Goal: Information Seeking & Learning: Learn about a topic

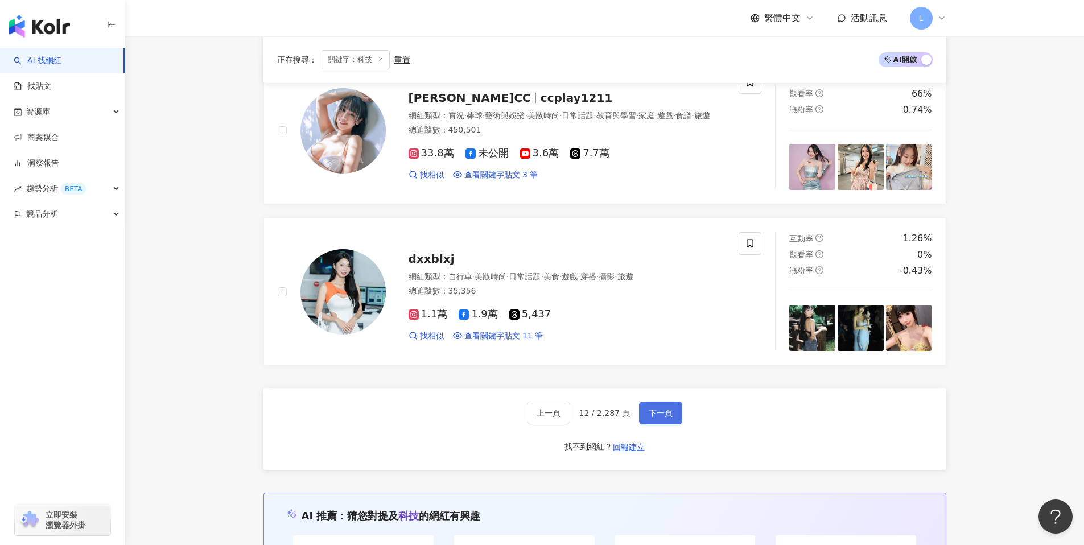
click at [669, 409] on span "下一頁" at bounding box center [661, 413] width 24 height 9
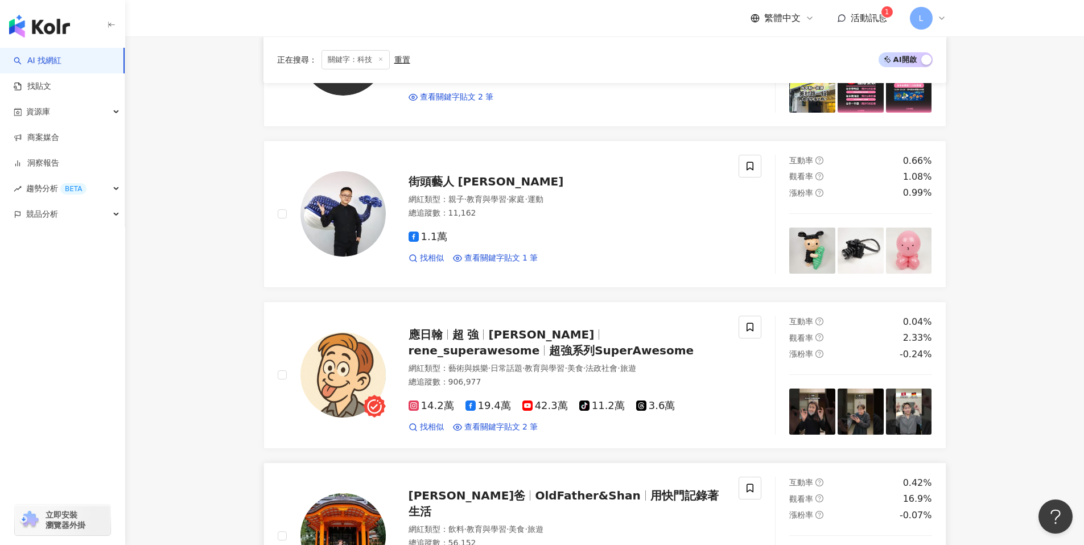
scroll to position [1501, 0]
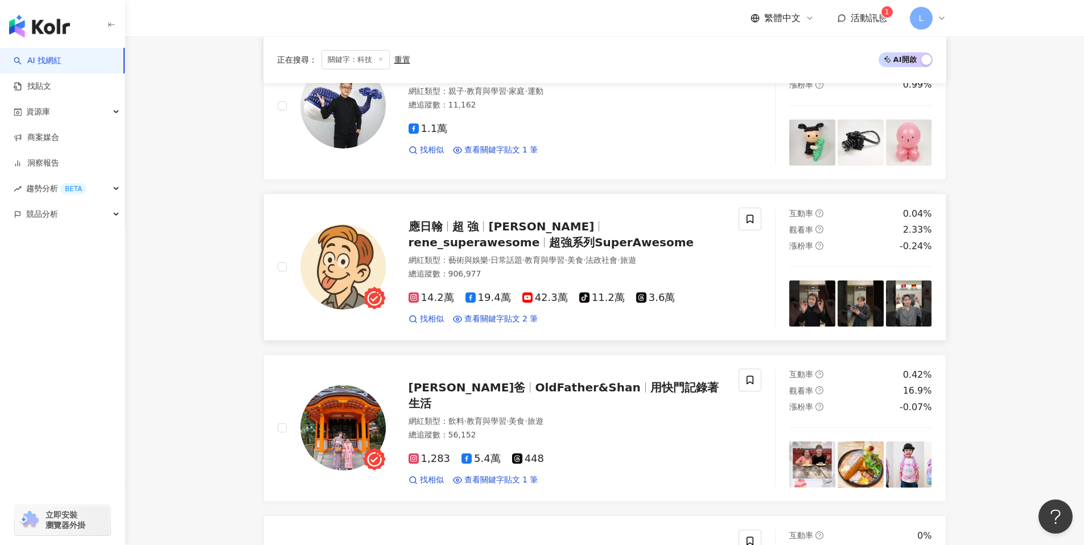
click at [359, 270] on img at bounding box center [342, 266] width 85 height 85
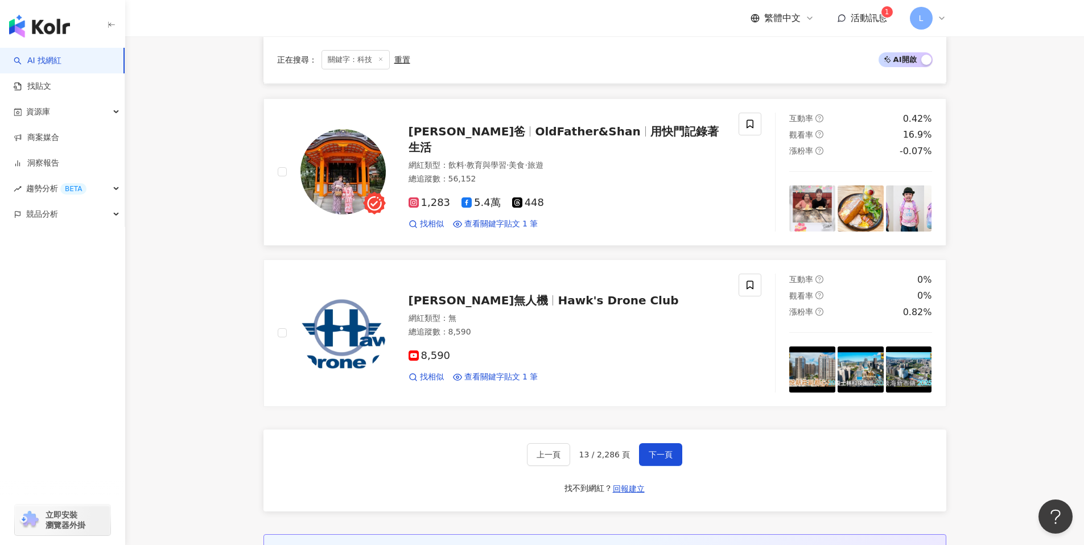
scroll to position [1820, 0]
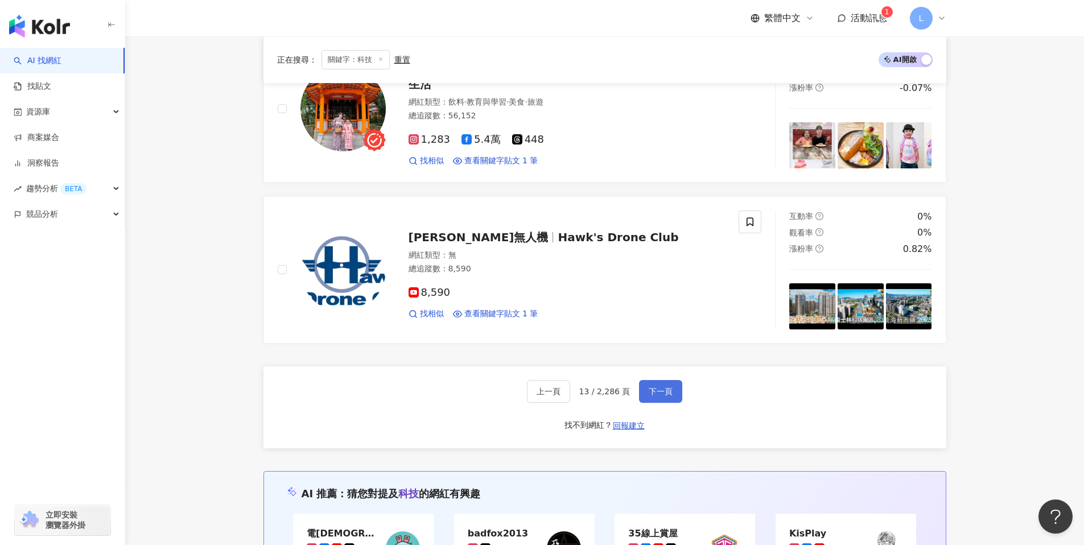
click at [651, 392] on span "下一頁" at bounding box center [661, 391] width 24 height 9
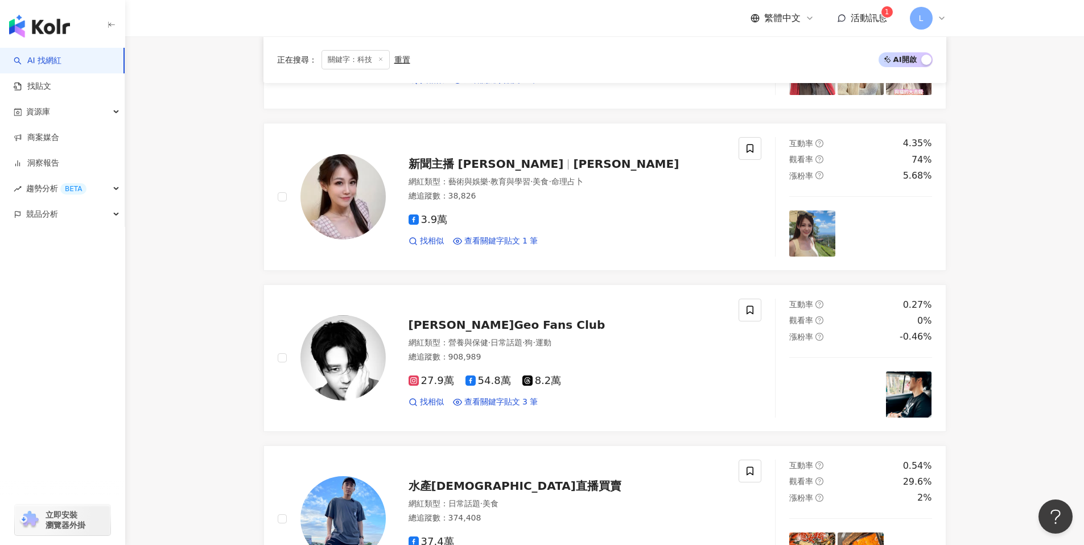
scroll to position [1915, 0]
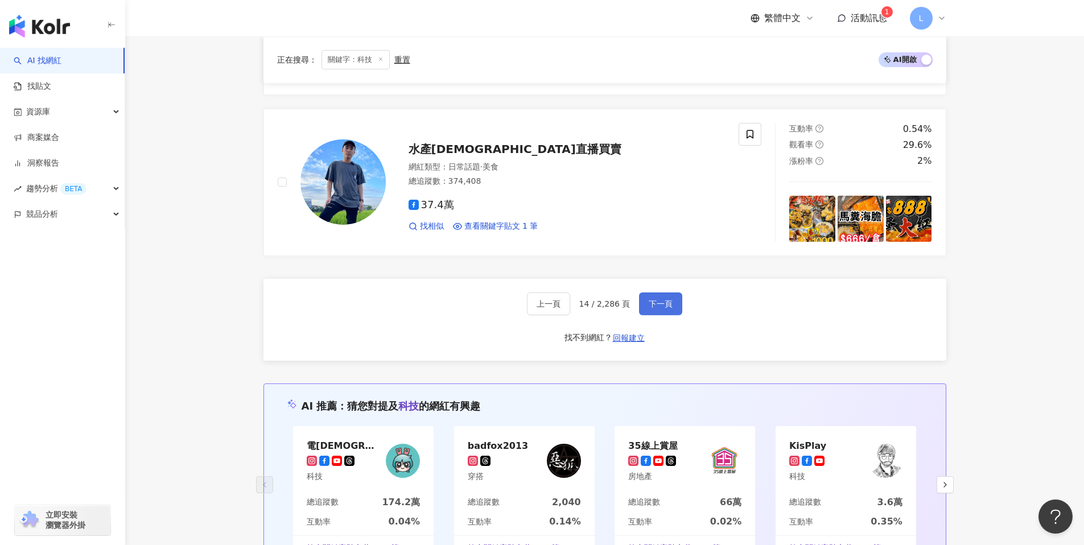
click at [649, 303] on span "下一頁" at bounding box center [661, 303] width 24 height 9
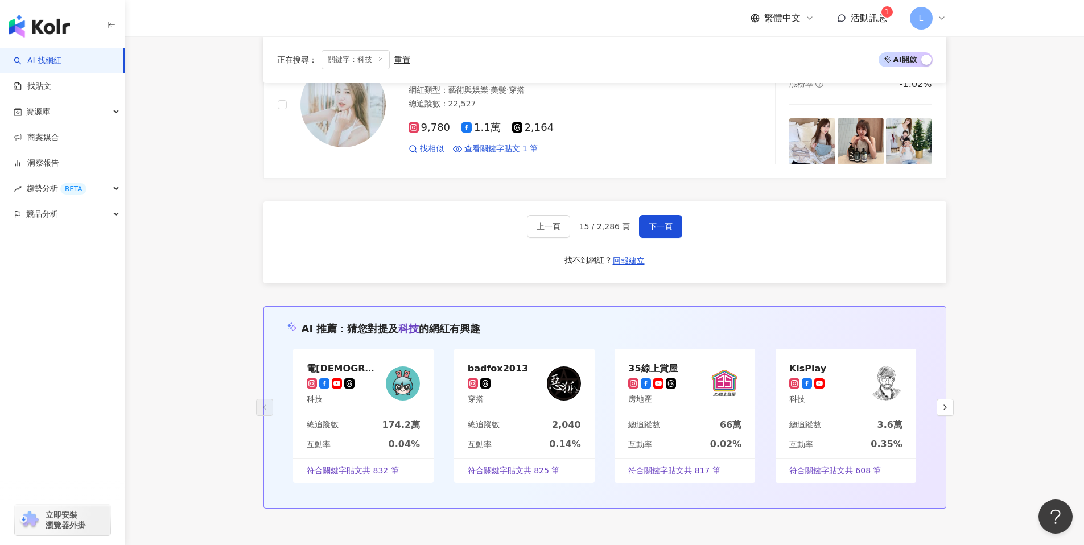
scroll to position [1981, 0]
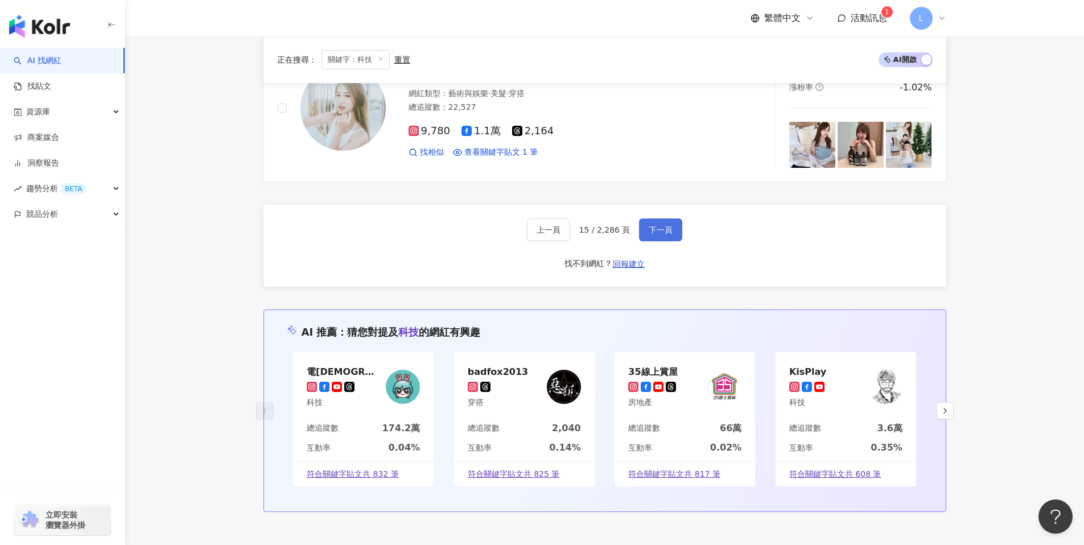
click at [659, 228] on span "下一頁" at bounding box center [661, 229] width 24 height 9
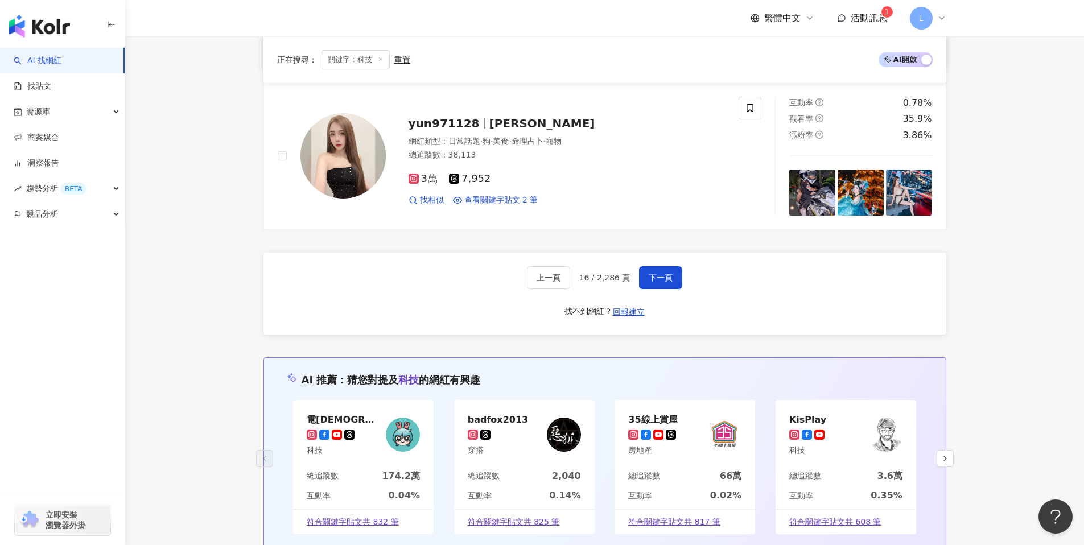
scroll to position [1935, 0]
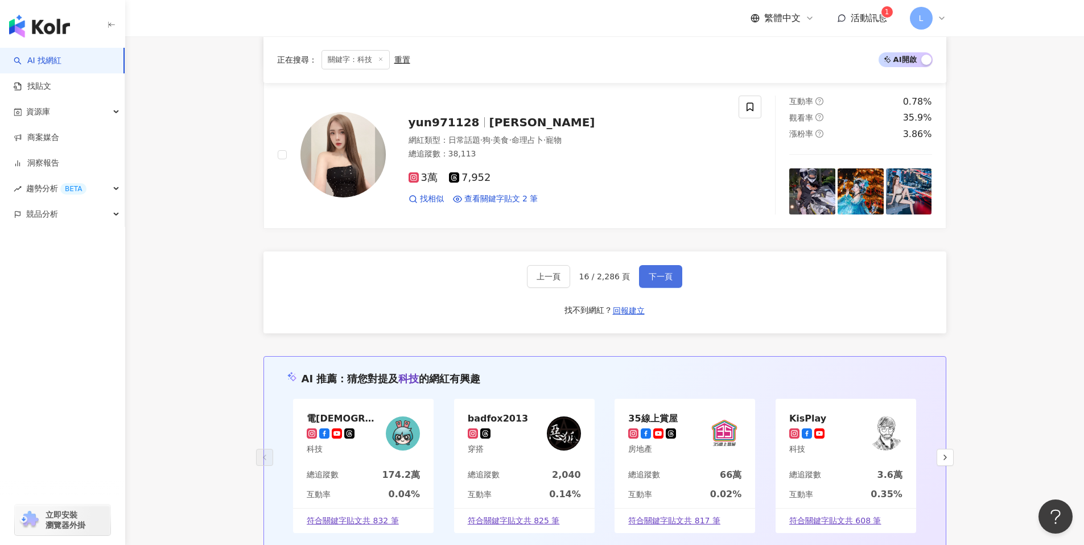
click at [673, 270] on button "下一頁" at bounding box center [660, 276] width 43 height 23
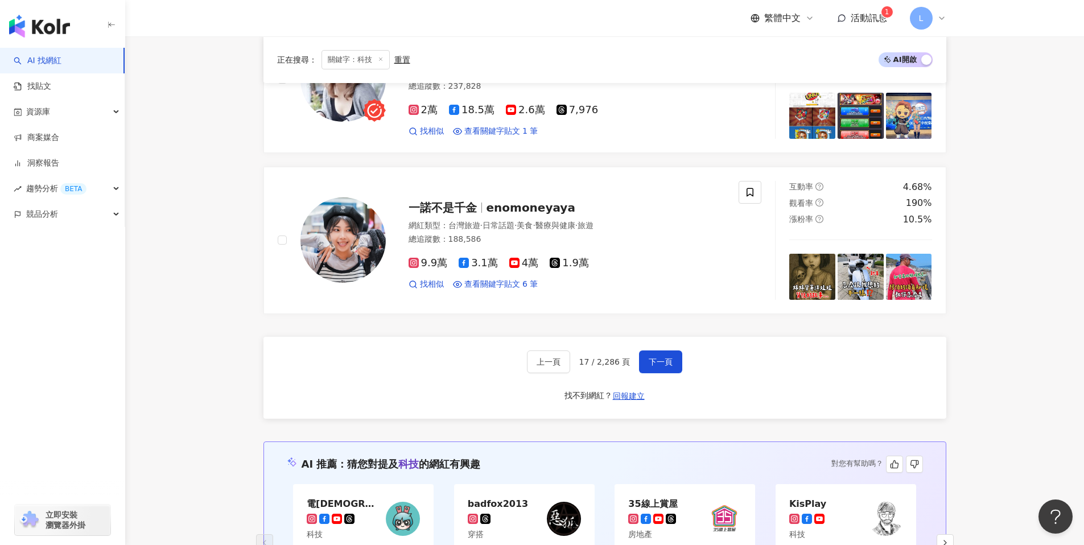
scroll to position [1795, 0]
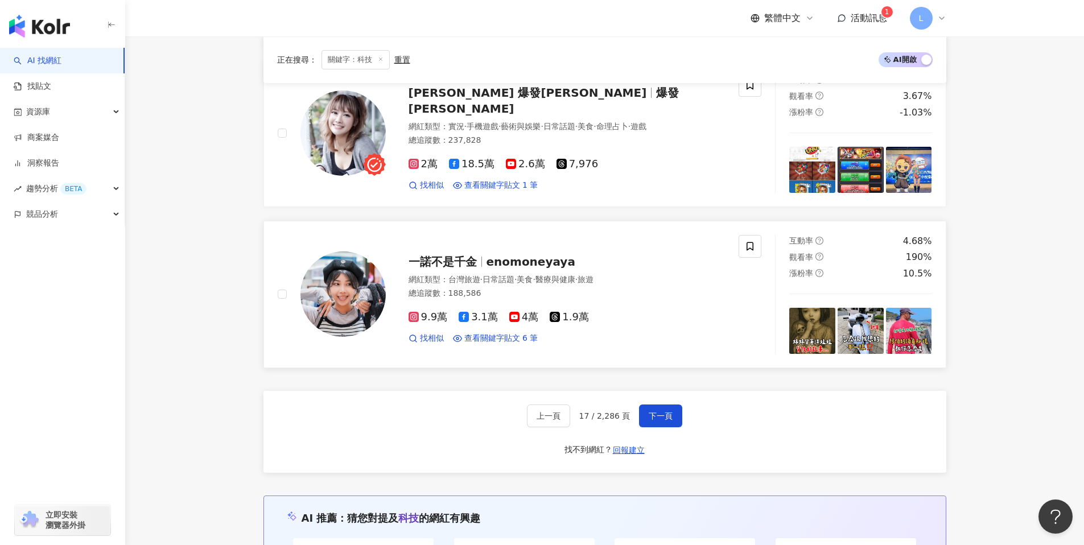
click at [341, 297] on img at bounding box center [342, 294] width 85 height 85
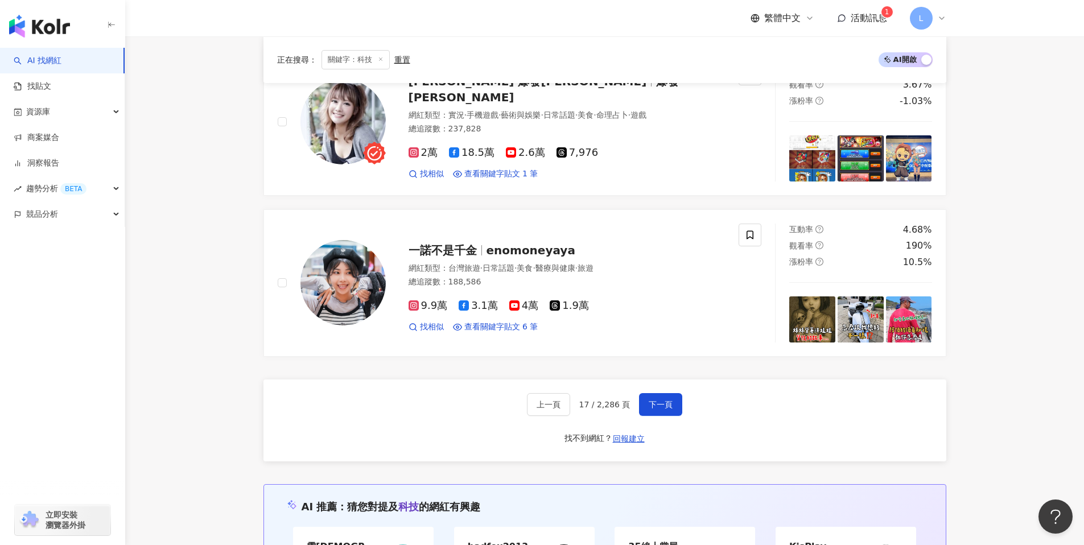
scroll to position [1902, 0]
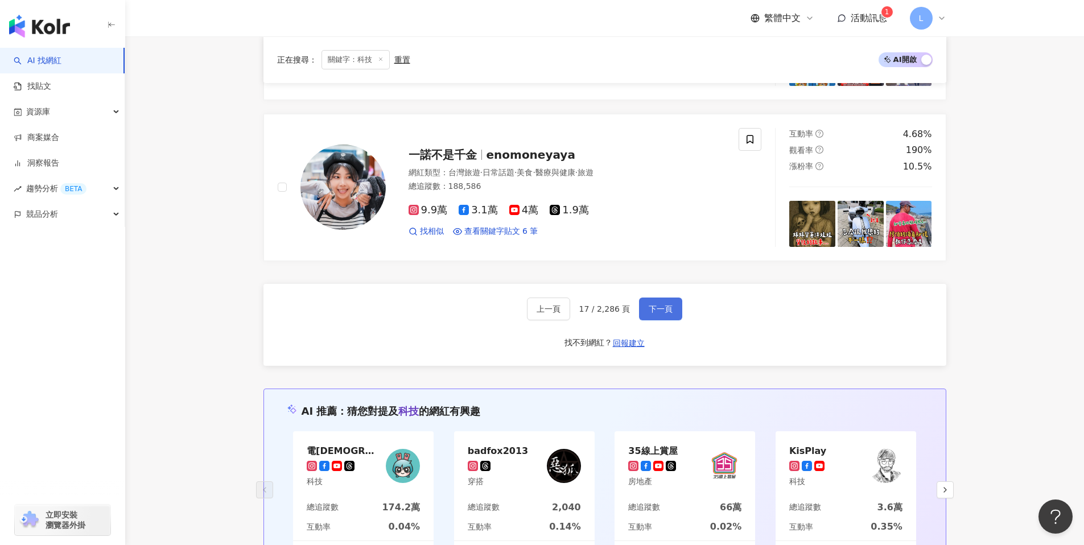
click at [653, 313] on span "下一頁" at bounding box center [661, 308] width 24 height 9
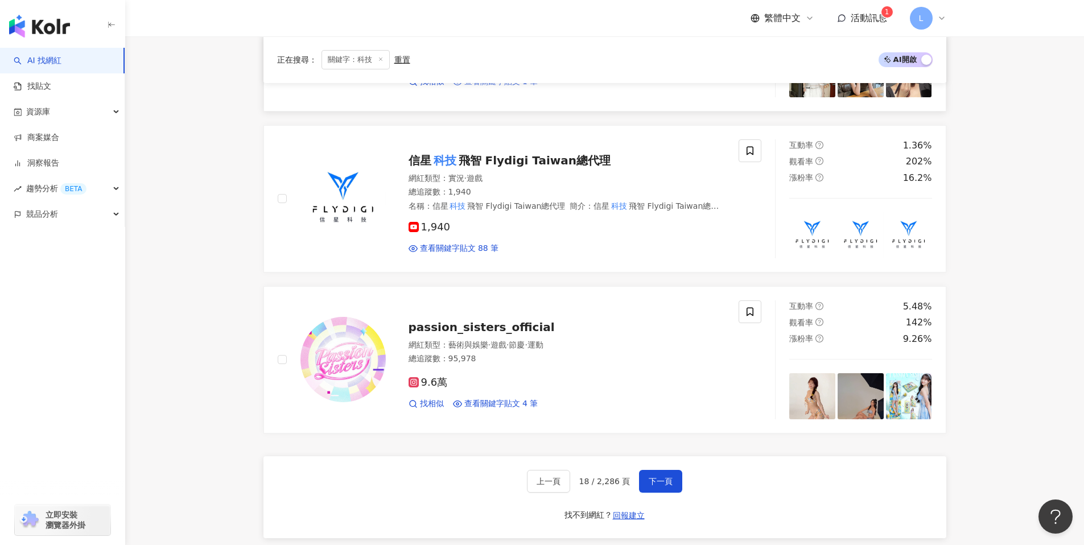
scroll to position [1775, 0]
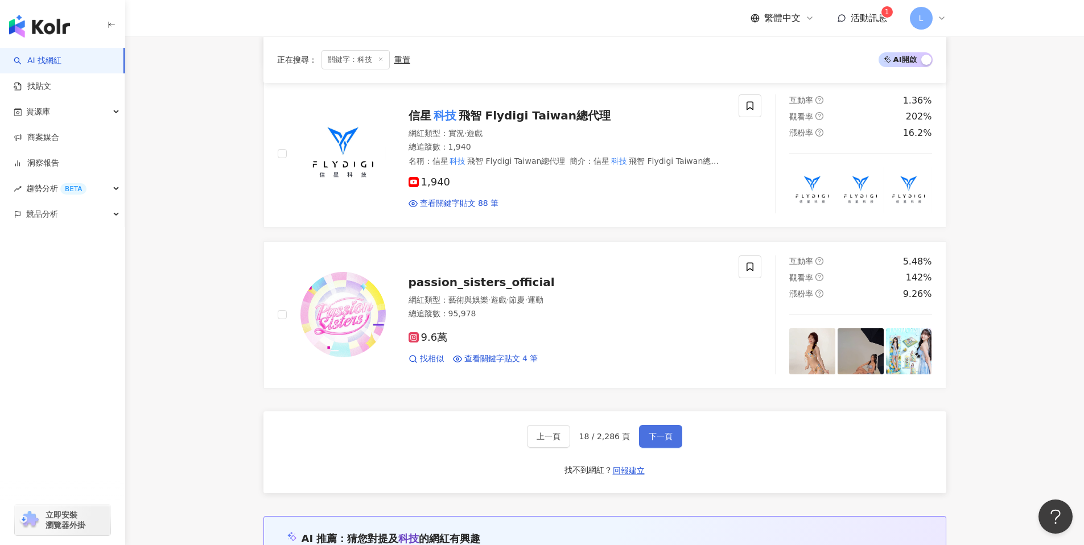
click at [668, 446] on button "下一頁" at bounding box center [660, 436] width 43 height 23
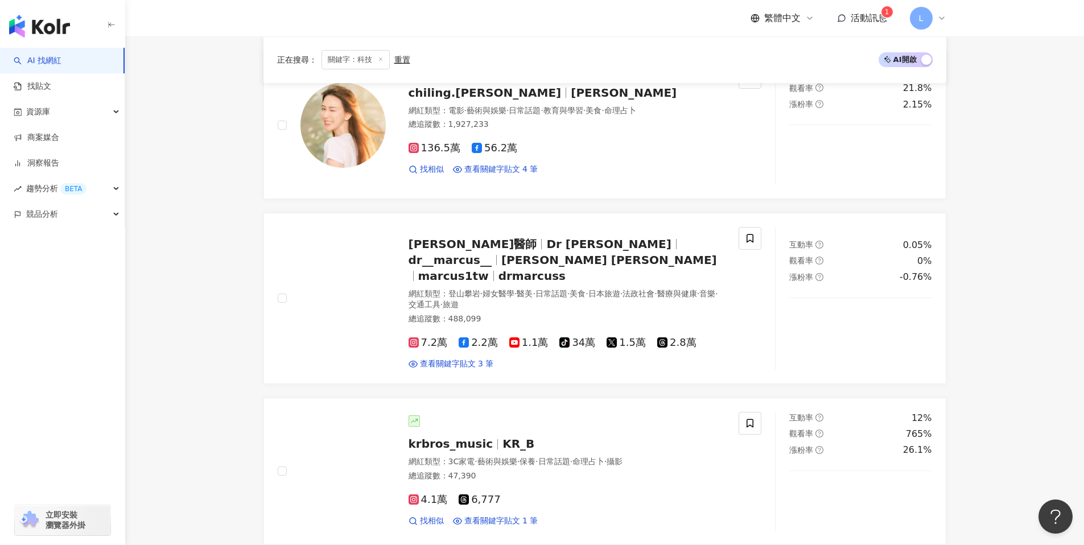
scroll to position [1737, 0]
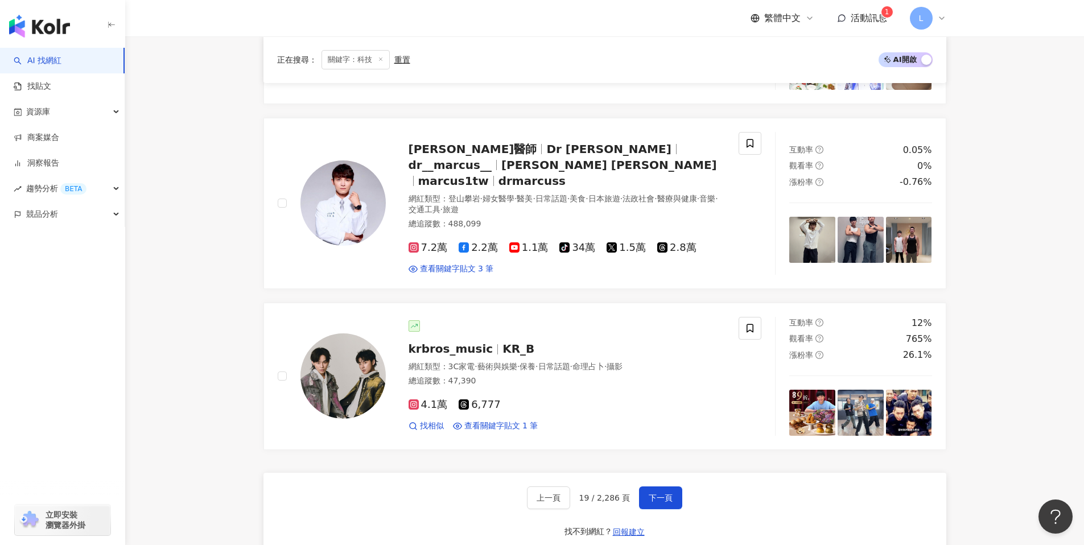
click at [655, 494] on div "上一頁 19 / 2,286 頁 下一頁 找不到網紅？ 回報建立" at bounding box center [604, 514] width 683 height 82
click at [660, 493] on span "下一頁" at bounding box center [661, 497] width 24 height 9
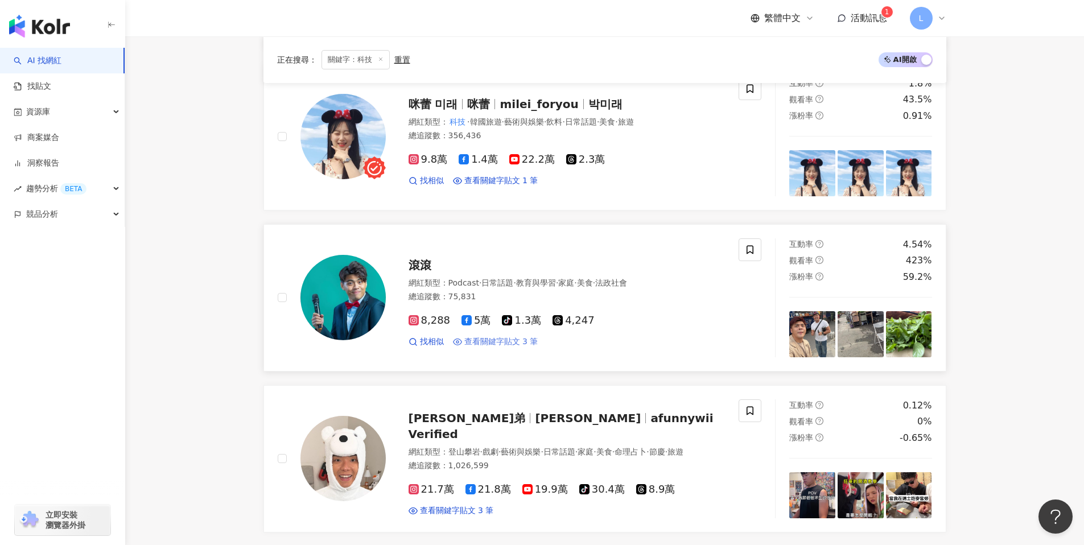
scroll to position [1795, 0]
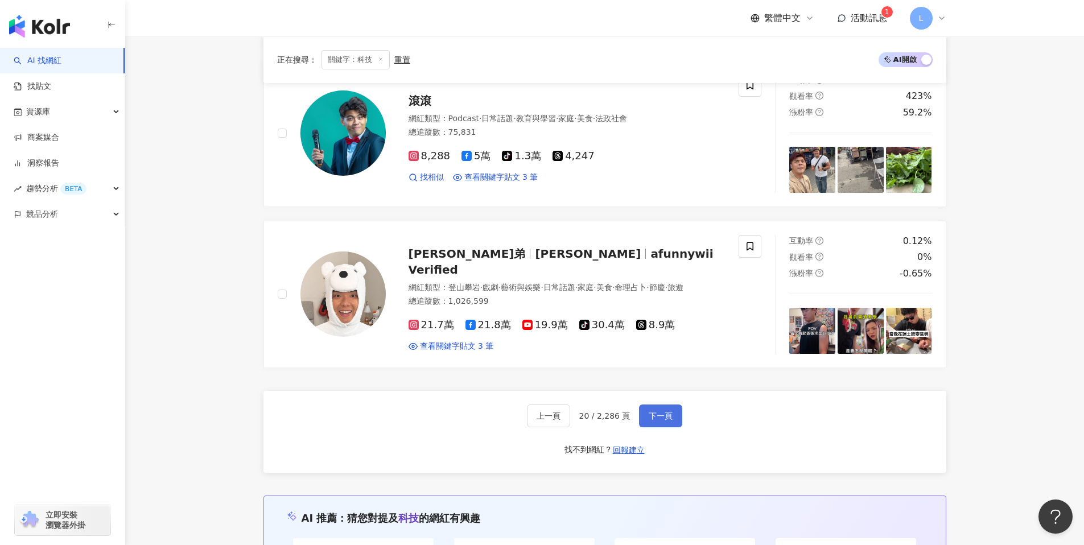
click at [669, 412] on span "下一頁" at bounding box center [661, 415] width 24 height 9
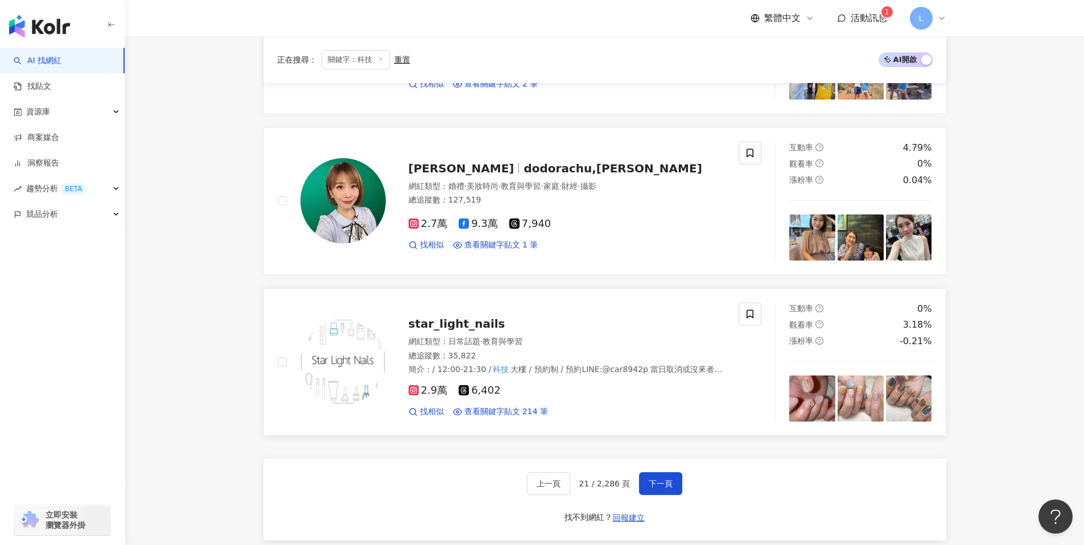
scroll to position [1858, 0]
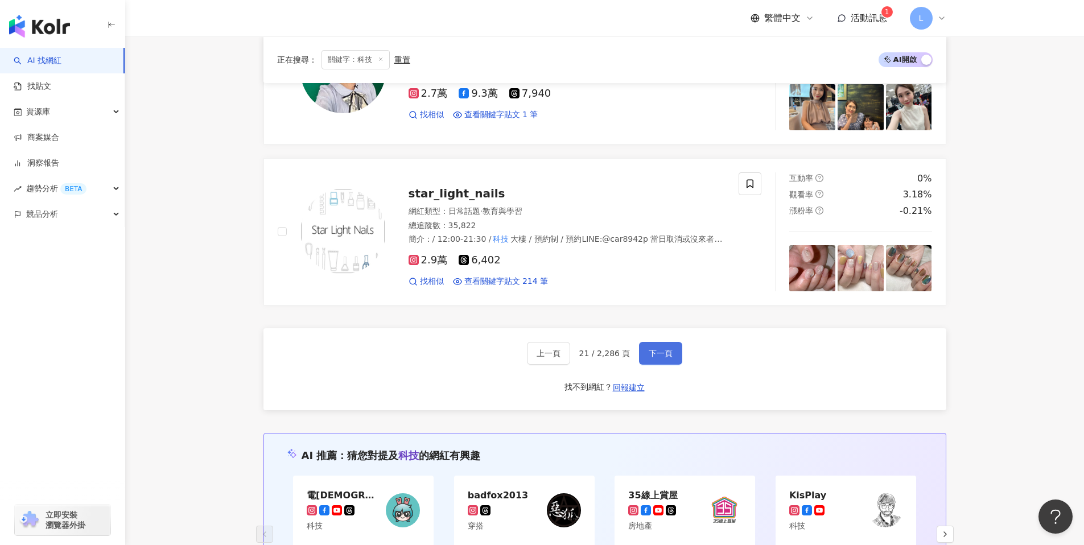
click at [660, 359] on button "下一頁" at bounding box center [660, 353] width 43 height 23
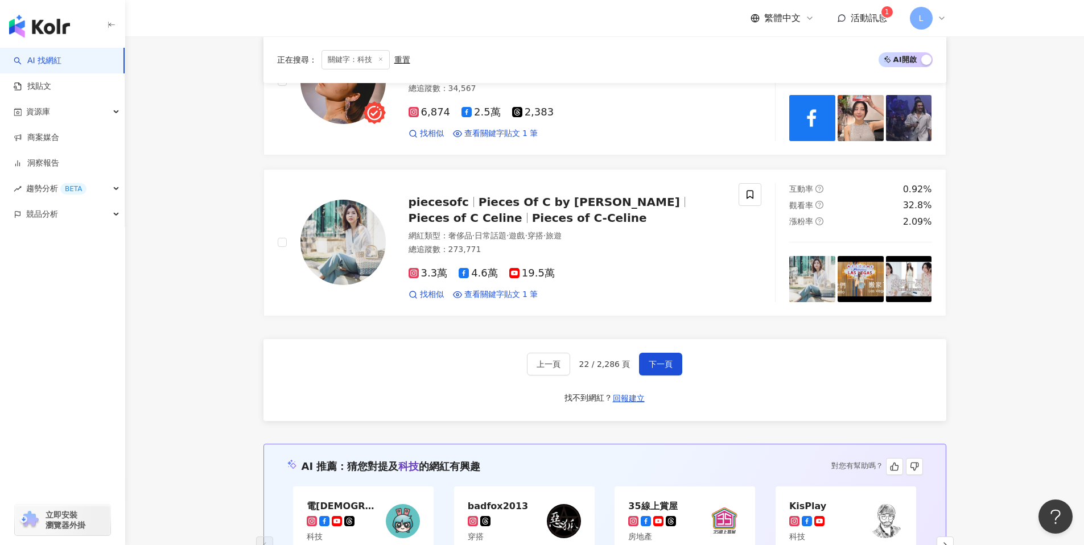
scroll to position [1672, 0]
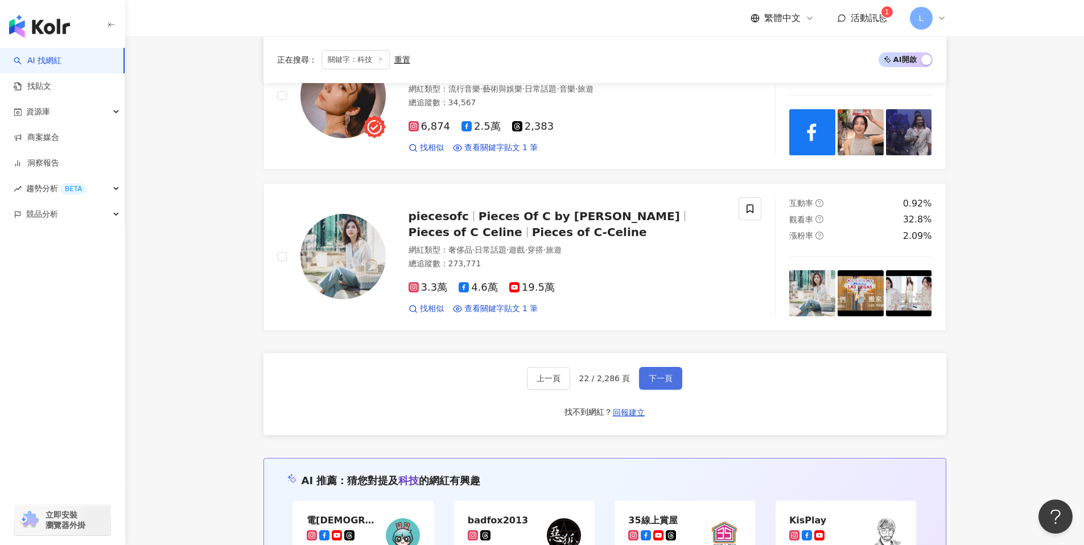
click at [656, 378] on span "下一頁" at bounding box center [661, 378] width 24 height 9
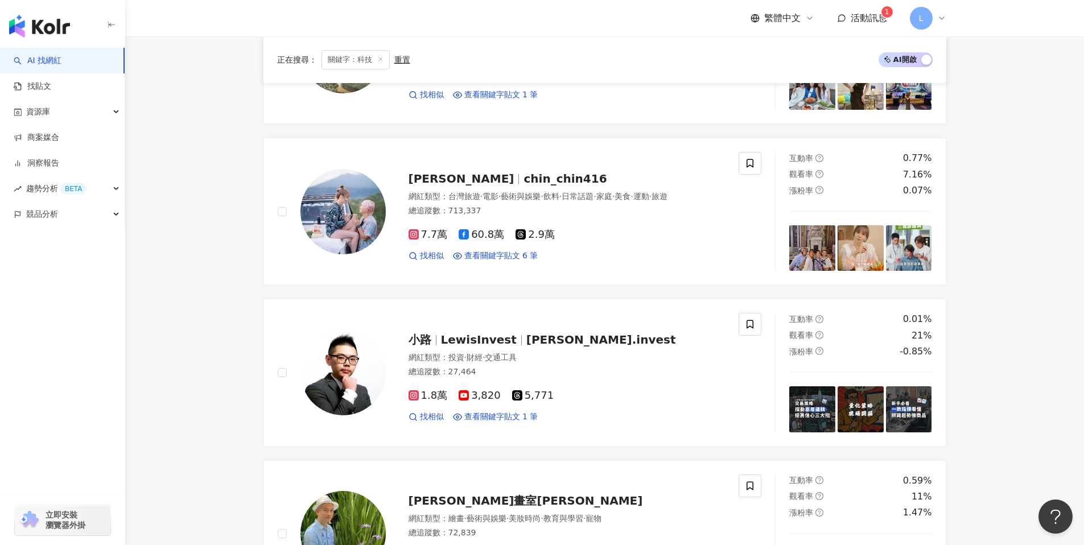
scroll to position [1833, 0]
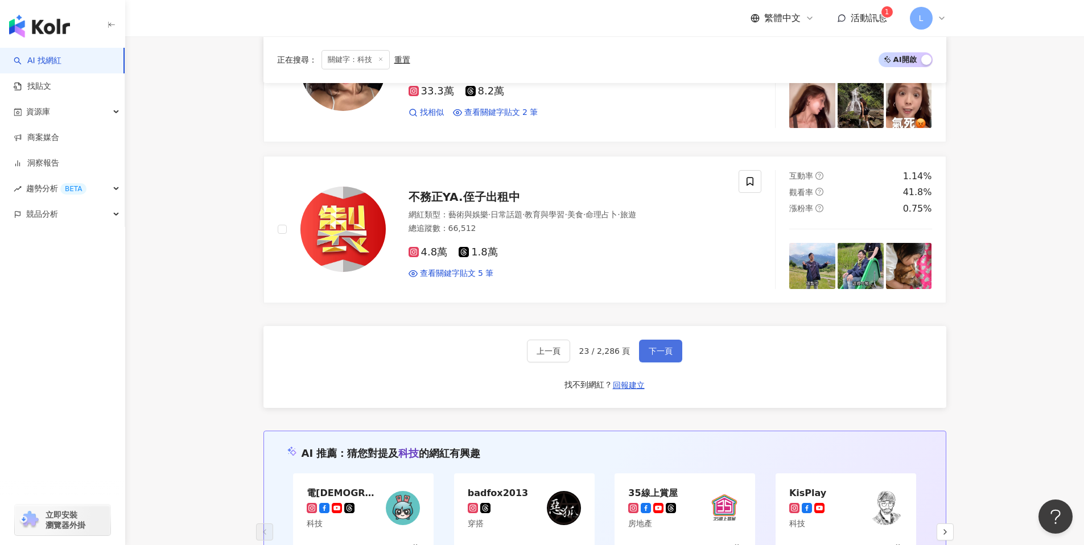
click at [665, 352] on span "下一頁" at bounding box center [661, 351] width 24 height 9
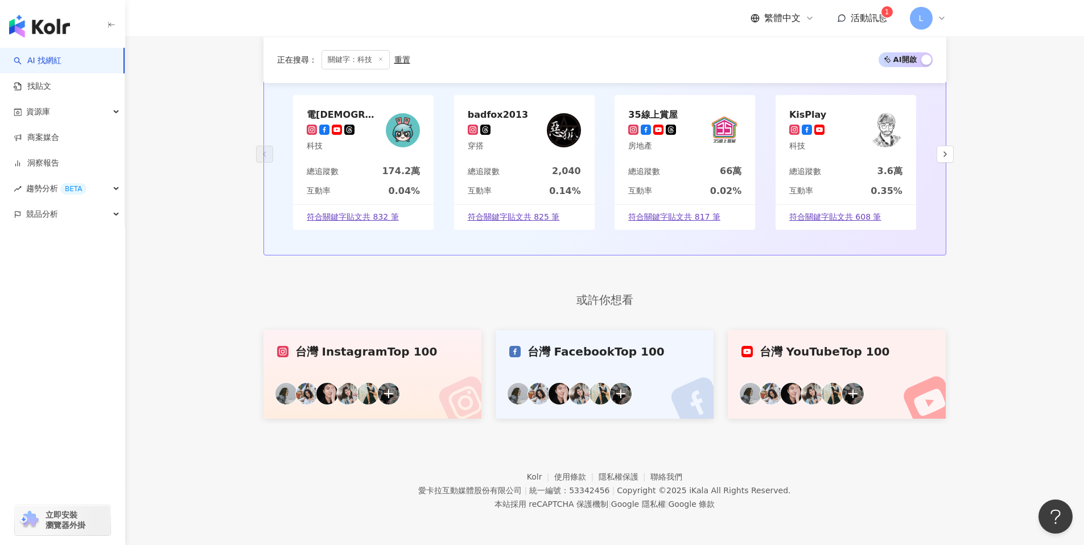
scroll to position [617, 0]
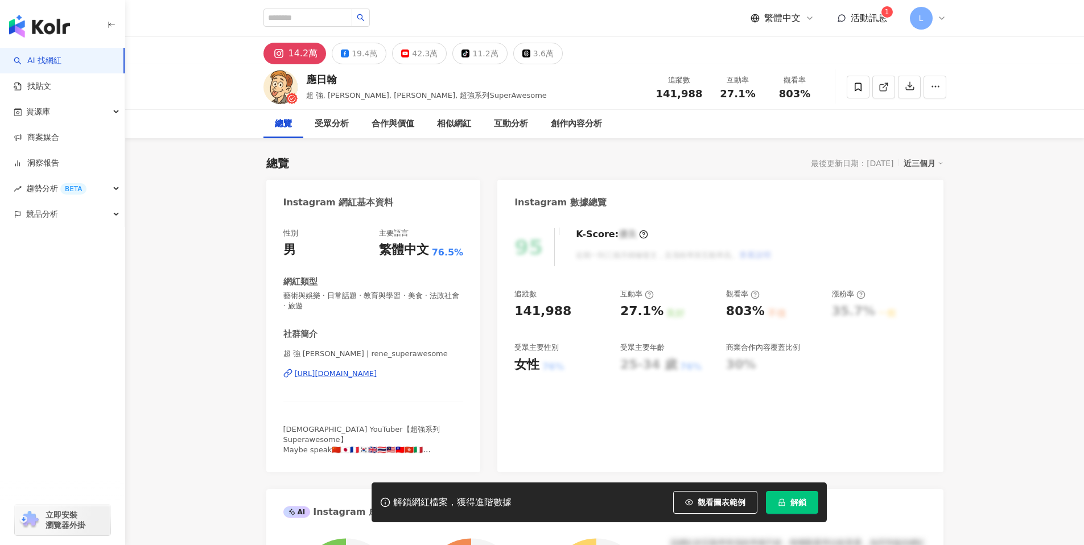
click at [377, 375] on div "https://www.instagram.com/rene_superawesome/" at bounding box center [336, 374] width 83 height 10
click at [354, 46] on div "19.4萬" at bounding box center [365, 54] width 26 height 16
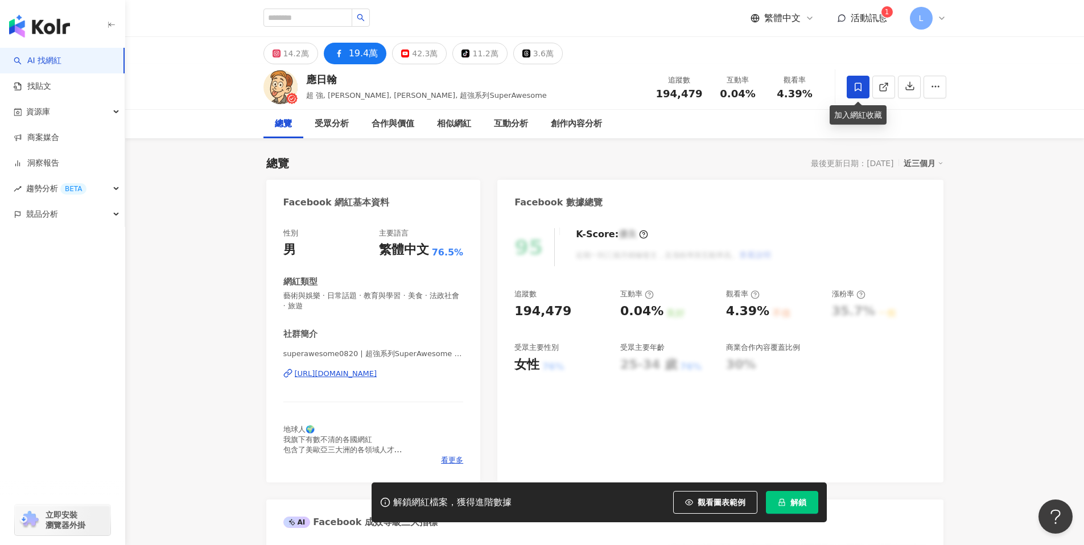
click at [856, 85] on icon at bounding box center [858, 87] width 10 height 10
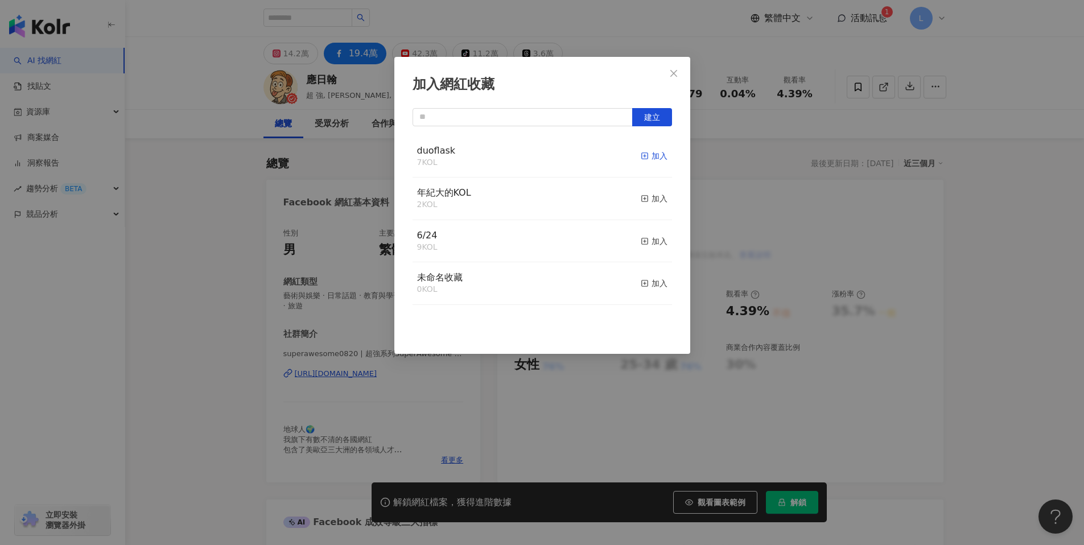
click at [644, 155] on div "加入" at bounding box center [654, 156] width 27 height 13
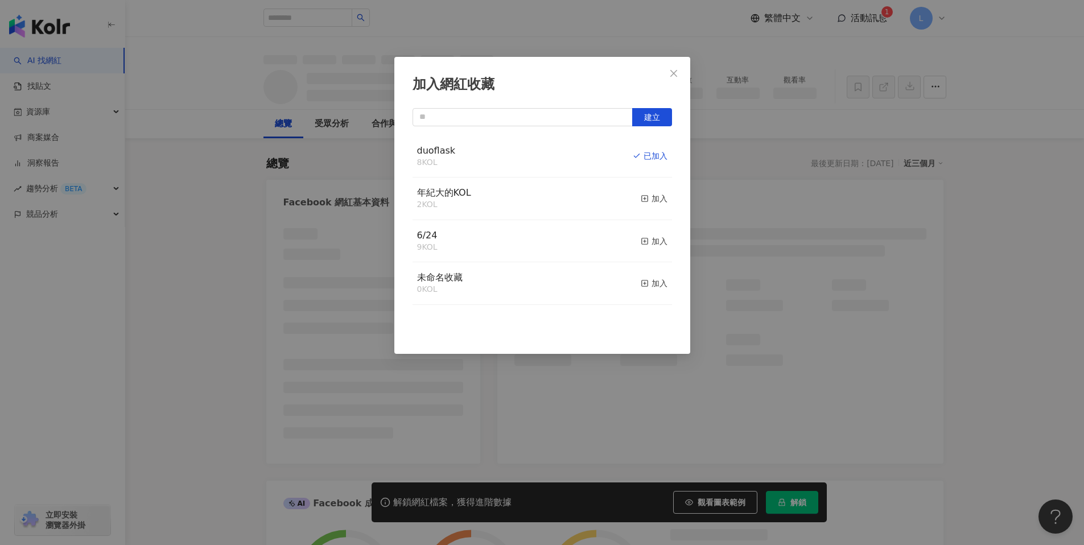
click at [681, 67] on button "Close" at bounding box center [673, 73] width 23 height 23
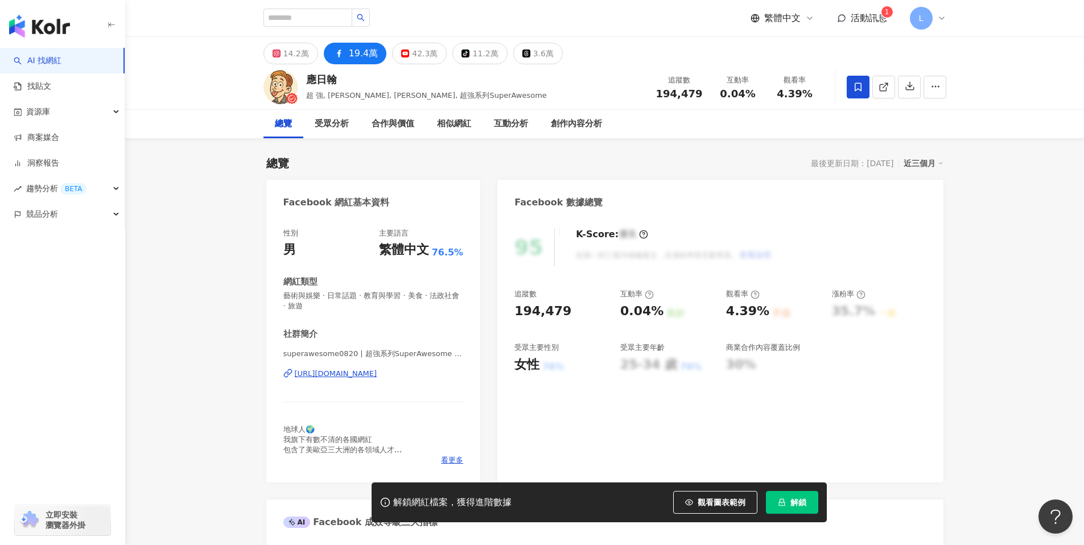
click at [870, 9] on div "加入網紅收藏 建立 duoflask 8 KOL 已加入 年紀大的KOL 2 KOL 加入 6/24 9 KOL 加入 未命名收藏 0 KOL 加入" at bounding box center [542, 272] width 1084 height 545
click at [868, 15] on div "加入網紅收藏 建立 duoflask 8 KOL 已加入 年紀大的KOL 2 KOL 加入 6/24 9 KOL 加入 未命名收藏 0 KOL 加入" at bounding box center [542, 272] width 1084 height 545
click at [879, 22] on span "活動訊息" at bounding box center [869, 18] width 36 height 11
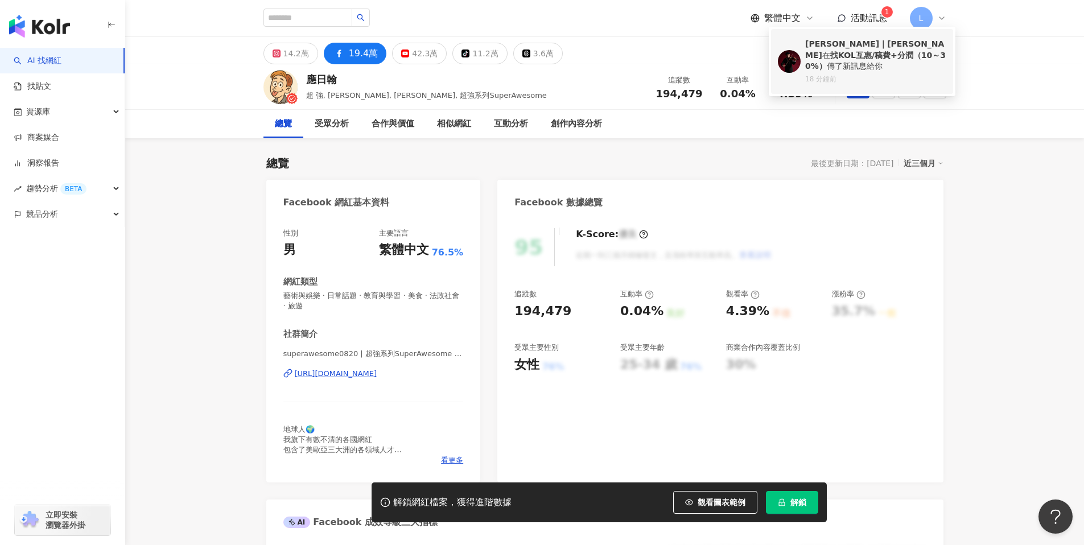
drag, startPoint x: 812, startPoint y: 44, endPoint x: 826, endPoint y: 50, distance: 14.8
click at [813, 44] on b "Jimmy｜彥傑" at bounding box center [874, 49] width 139 height 20
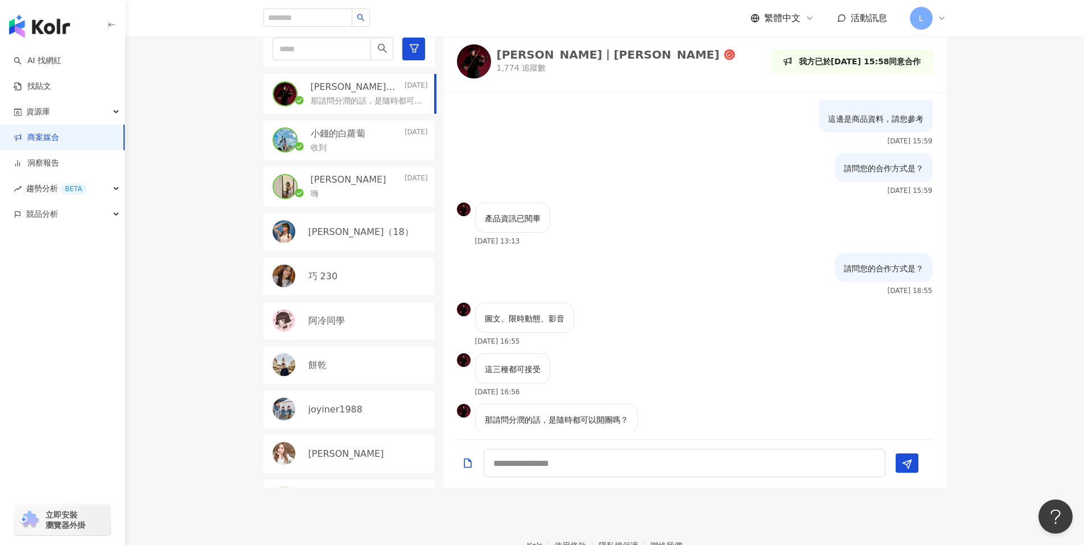
scroll to position [93, 0]
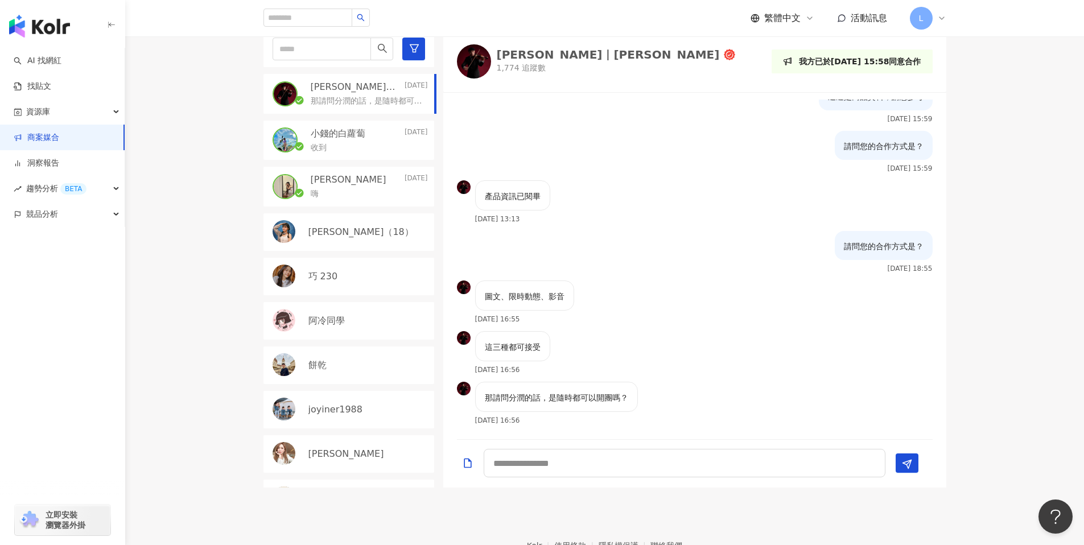
click at [360, 140] on div "收到" at bounding box center [369, 147] width 117 height 14
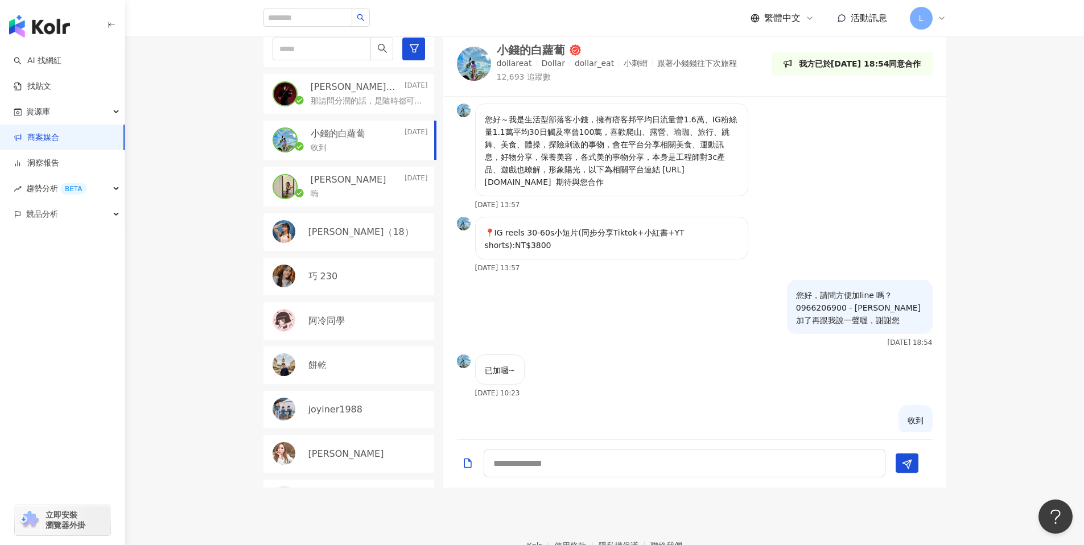
scroll to position [22, 0]
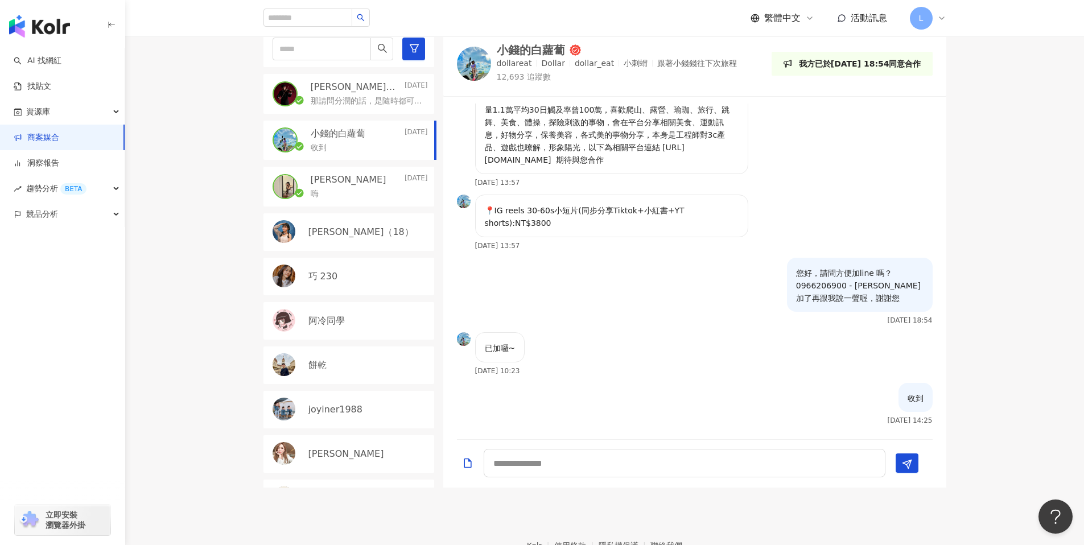
click at [380, 100] on p "那請問分潤的話，是隨時都可以開團嗎？" at bounding box center [367, 101] width 113 height 11
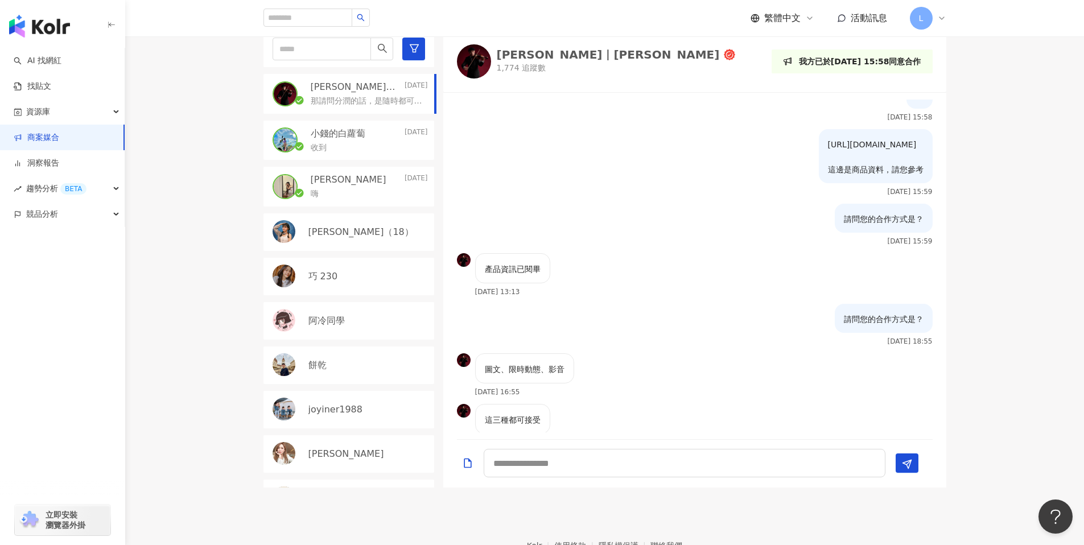
scroll to position [93, 0]
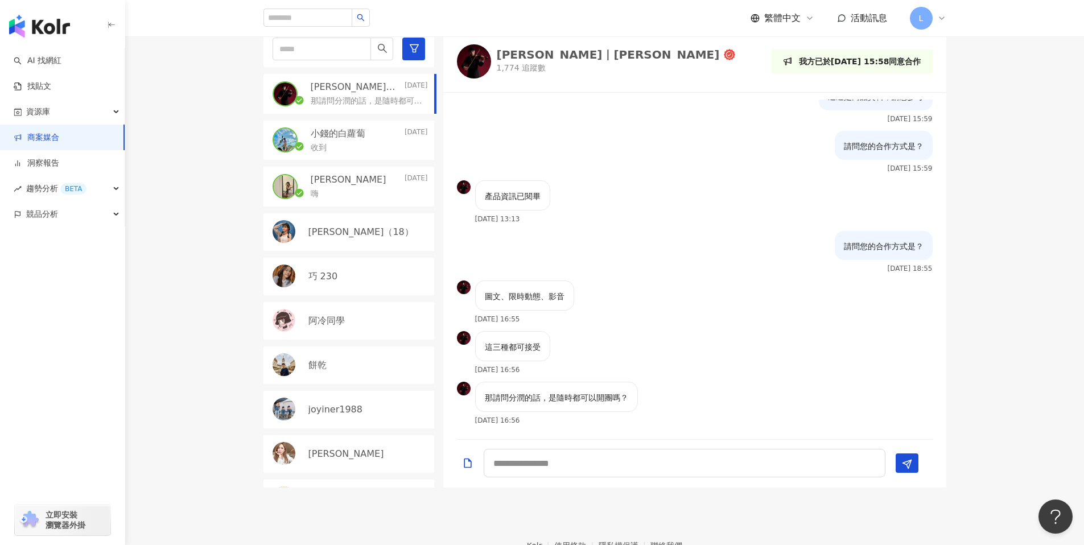
click at [679, 319] on div "圖文、限時動態、影音 2025/8/14 16:55" at bounding box center [694, 306] width 503 height 51
click at [583, 465] on textarea at bounding box center [685, 463] width 402 height 28
type textarea "**********"
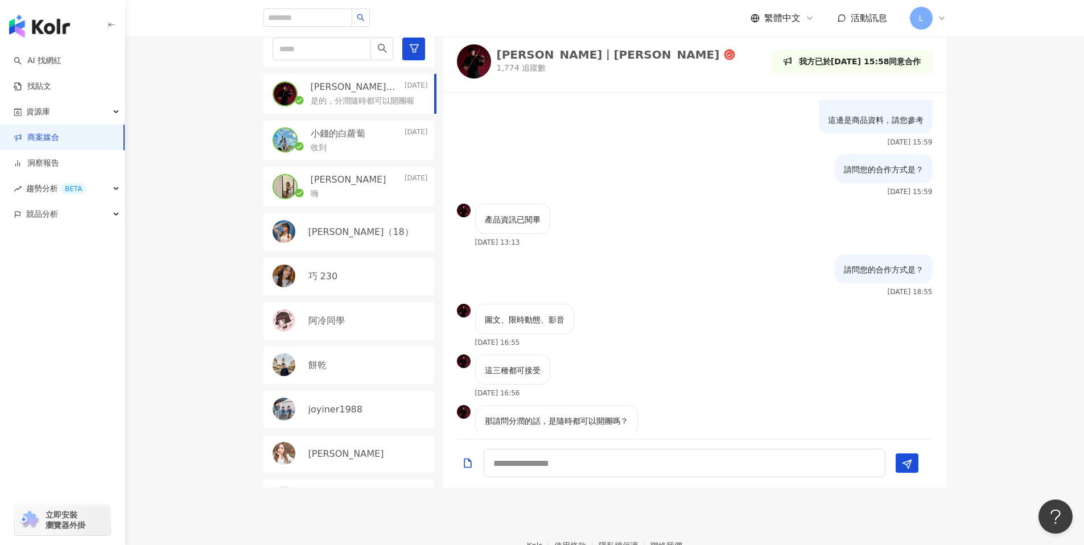
scroll to position [142, 0]
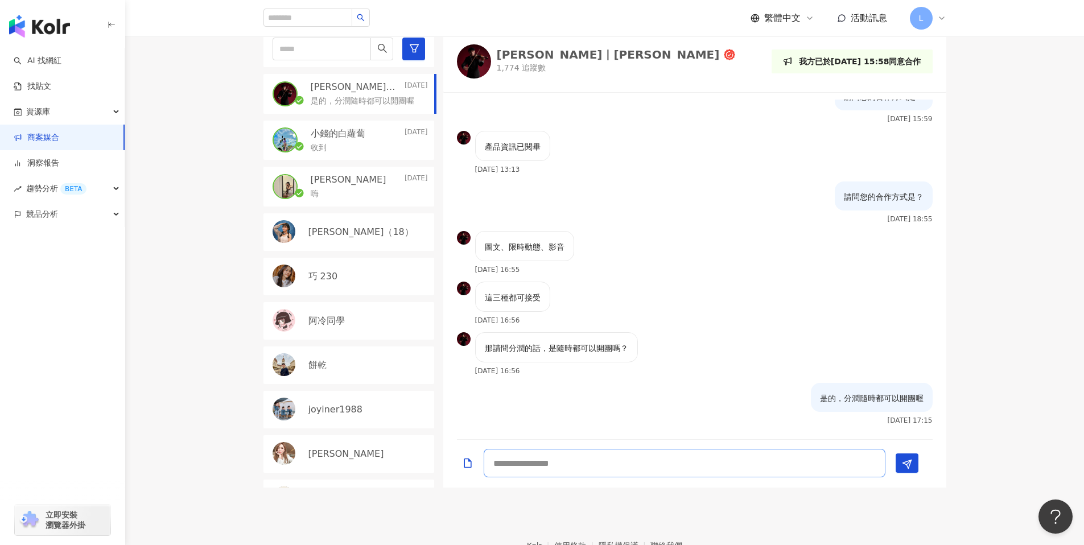
click at [530, 458] on textarea at bounding box center [685, 463] width 402 height 28
type textarea "********"
type textarea "**********"
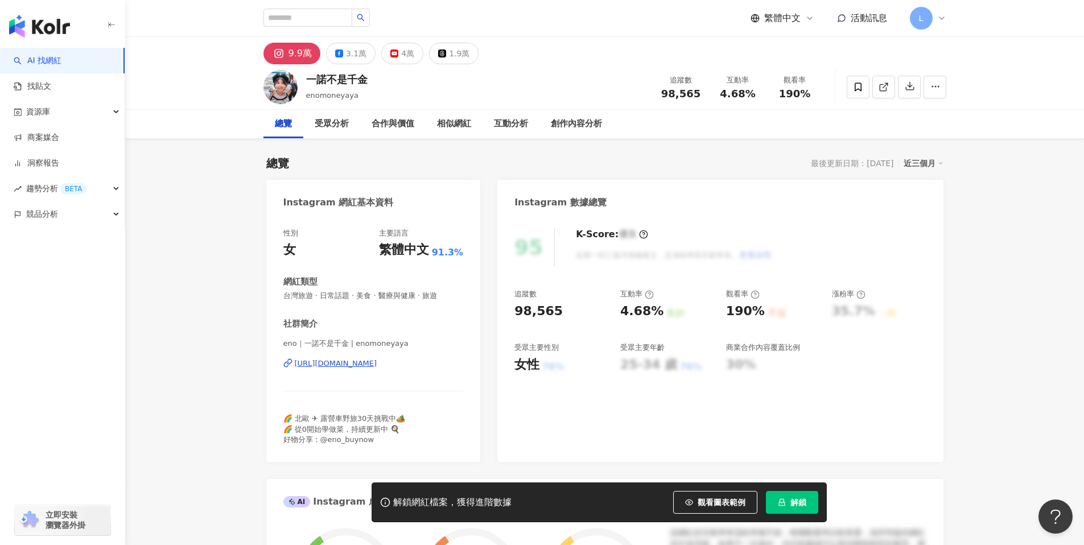
click at [377, 364] on div "[URL][DOMAIN_NAME]" at bounding box center [336, 364] width 83 height 10
